Goal: Book appointment/travel/reservation

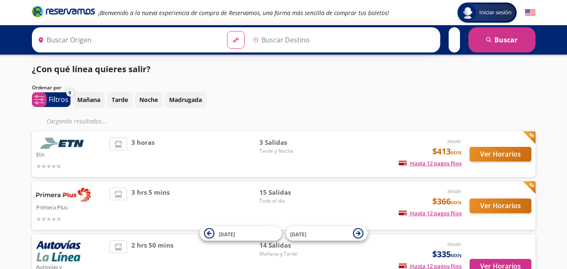
type input "Toluca, [GEOGRAPHIC_DATA]"
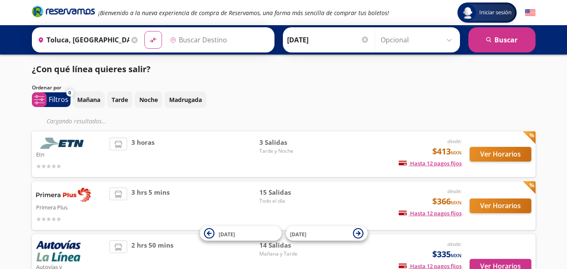
type input "Santiago de Querétaro, [GEOGRAPHIC_DATA]"
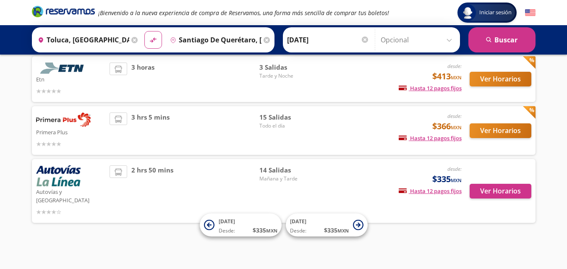
scroll to position [50, 0]
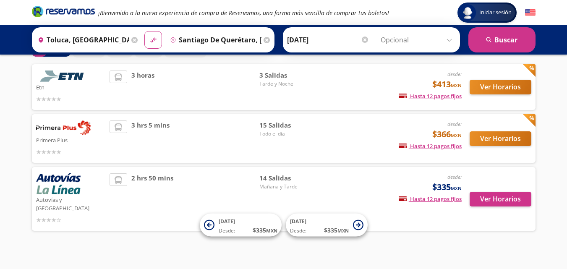
click at [288, 189] on span "Mañana y Tarde" at bounding box center [289, 187] width 59 height 8
click at [508, 192] on button "Ver Horarios" at bounding box center [501, 199] width 62 height 15
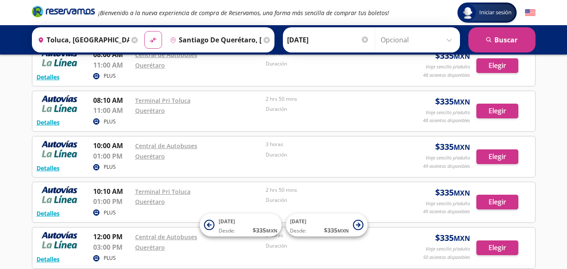
scroll to position [126, 0]
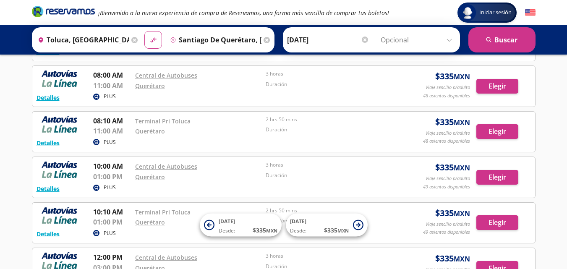
click at [118, 79] on p "08:00 AM" at bounding box center [112, 75] width 38 height 10
click at [109, 73] on p "08:00 AM" at bounding box center [112, 75] width 38 height 10
click at [99, 79] on p "08:00 AM" at bounding box center [112, 75] width 38 height 10
click at [8, 133] on div "Iniciar sesión Iniciar sesión ¡Bienvenido a la nueva experiencia de compra de R…" at bounding box center [283, 189] width 567 height 631
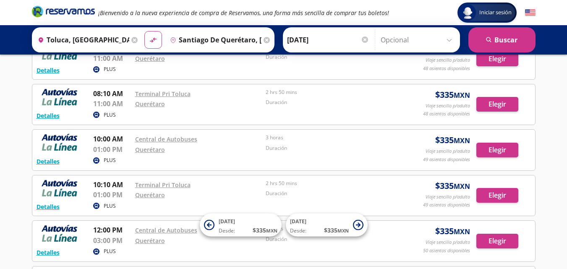
scroll to position [168, 0]
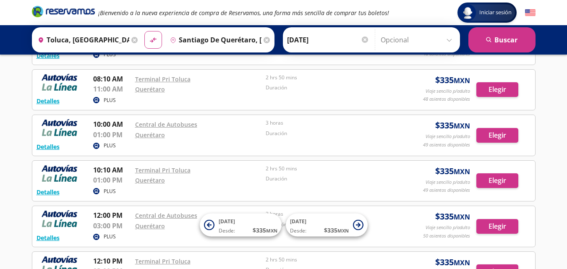
click at [8, 133] on div "Iniciar sesión Iniciar sesión ¡Bienvenido a la nueva experiencia de compra de R…" at bounding box center [283, 147] width 567 height 631
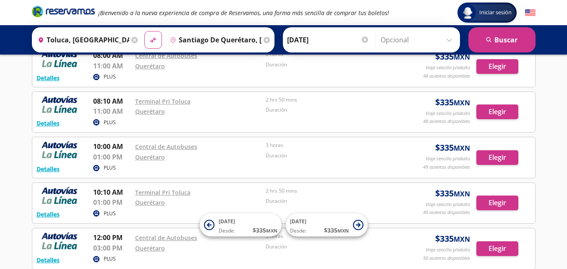
scroll to position [126, 0]
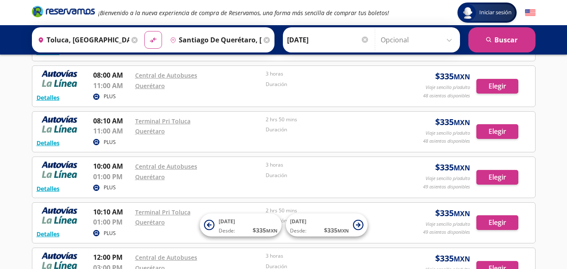
click at [92, 82] on div "Detalles PLUS 08:00 AM Central de Autobuses 11:00 AM Querétaro 3 horas Duración…" at bounding box center [284, 86] width 495 height 32
click at [100, 163] on p "10:00 AM" at bounding box center [112, 166] width 38 height 10
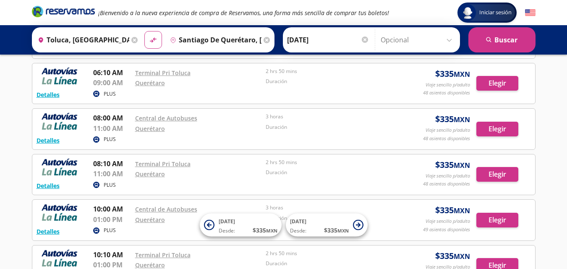
scroll to position [0, 0]
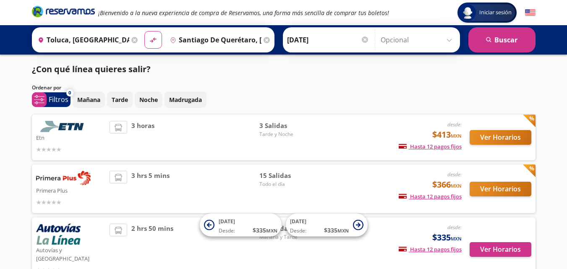
scroll to position [50, 0]
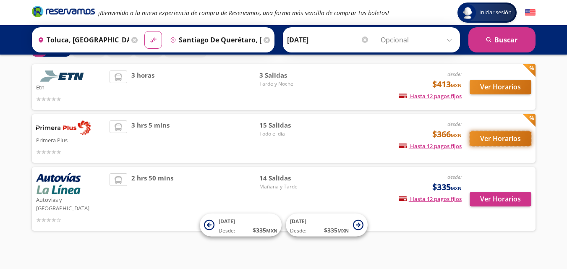
click at [503, 136] on button "Ver Horarios" at bounding box center [501, 138] width 62 height 15
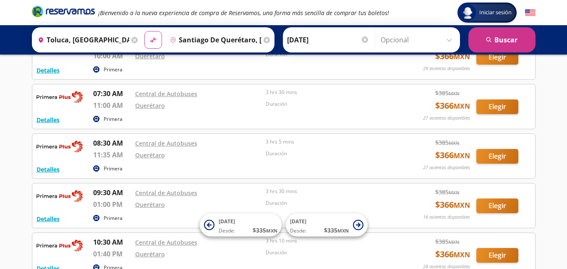
scroll to position [126, 0]
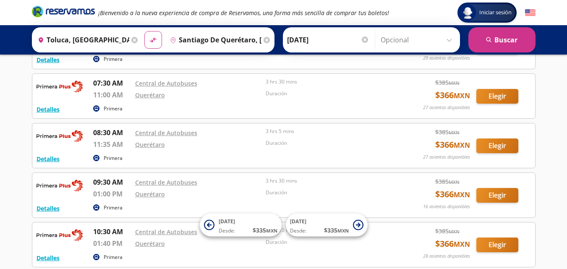
click at [72, 142] on img at bounding box center [60, 136] width 46 height 17
drag, startPoint x: 98, startPoint y: 135, endPoint x: 124, endPoint y: 134, distance: 26.5
click at [124, 134] on p "08:30 AM" at bounding box center [112, 133] width 38 height 10
drag, startPoint x: 108, startPoint y: 181, endPoint x: 100, endPoint y: 181, distance: 8.0
click at [107, 181] on p "09:30 AM" at bounding box center [112, 182] width 38 height 10
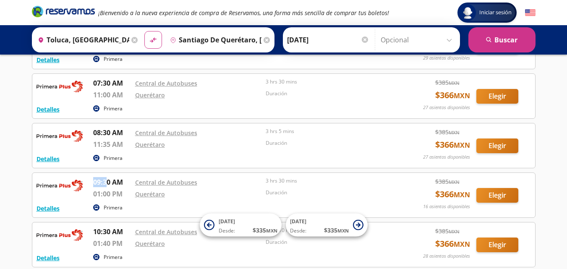
drag, startPoint x: 90, startPoint y: 181, endPoint x: 105, endPoint y: 184, distance: 15.4
click at [105, 184] on div "Detalles Primera 09:30 AM Central de Autobuses 01:00 PM Querétaro 3 hrs 30 mins…" at bounding box center [284, 195] width 495 height 36
click at [3, 149] on div "Iniciar sesión Iniciar sesión ¡Bienvenido a la nueva experiencia de compra de R…" at bounding box center [283, 209] width 567 height 671
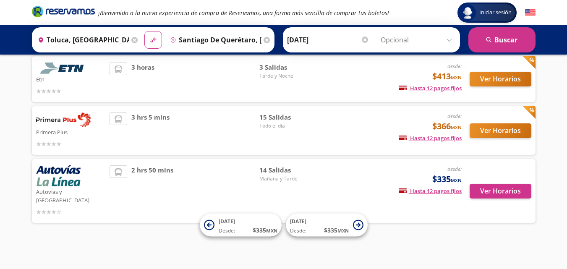
scroll to position [50, 0]
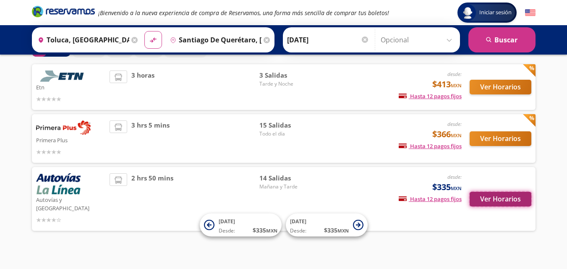
click at [513, 199] on button "Ver Horarios" at bounding box center [501, 199] width 62 height 15
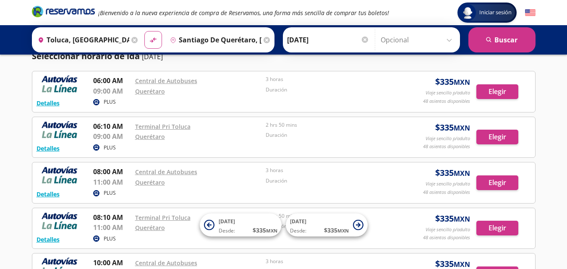
scroll to position [42, 0]
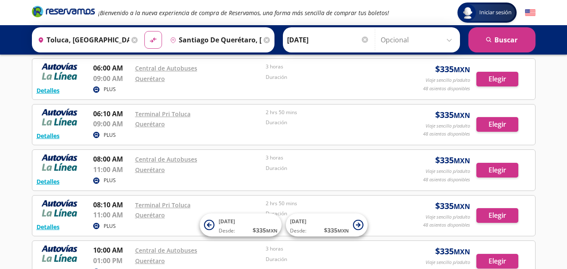
click at [1, 137] on div "Iniciar sesión Iniciar sesión ¡Bienvenido a la nueva experiencia de compra de R…" at bounding box center [283, 273] width 567 height 631
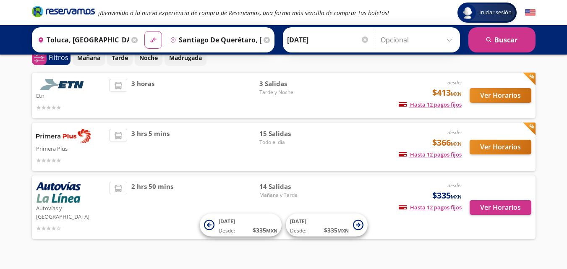
scroll to position [50, 0]
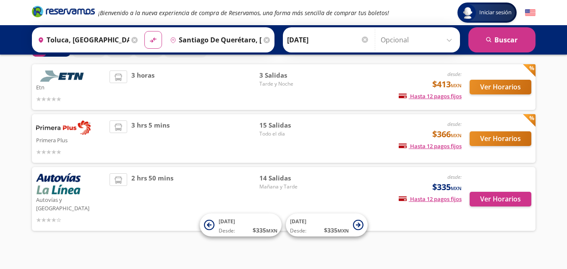
click at [212, 131] on div "3 hrs 5 mins" at bounding box center [185, 139] width 150 height 36
click at [503, 145] on button "Ver Horarios" at bounding box center [501, 138] width 62 height 15
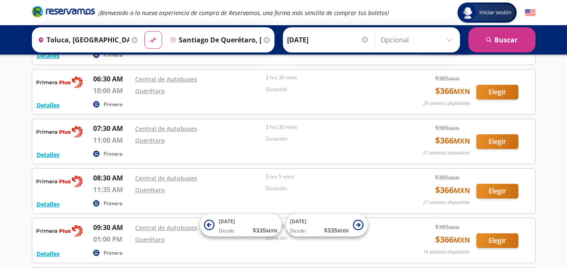
scroll to position [84, 0]
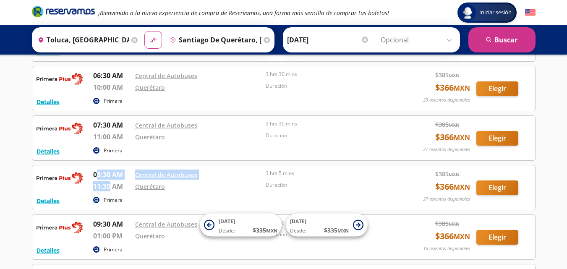
drag, startPoint x: 97, startPoint y: 175, endPoint x: 110, endPoint y: 182, distance: 14.7
click at [110, 182] on div "08:30 AM Central de Autobuses 11:35 AM Querétaro 3 hrs 5 mins Duración" at bounding box center [242, 182] width 299 height 25
click at [113, 184] on p "11:35 AM" at bounding box center [112, 186] width 38 height 10
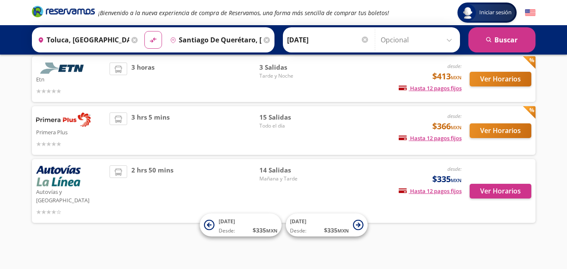
scroll to position [50, 0]
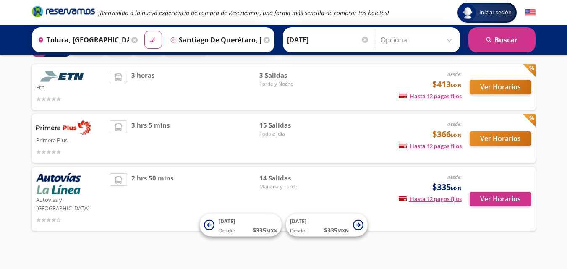
click at [0, 105] on div "Iniciar sesión Iniciar sesión ¡Bienvenido a la nueva experiencia de compra de R…" at bounding box center [283, 114] width 567 height 328
click at [0, 120] on div "Iniciar sesión Iniciar sesión ¡Bienvenido a la nueva experiencia de compra de R…" at bounding box center [283, 114] width 567 height 328
